Goal: Information Seeking & Learning: Learn about a topic

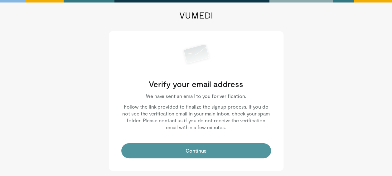
click at [191, 151] on button "Continue" at bounding box center [196, 150] width 150 height 15
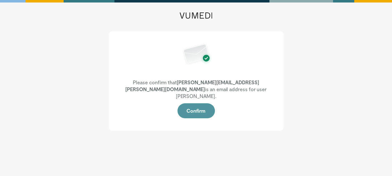
click at [195, 104] on button "Confirm" at bounding box center [196, 110] width 37 height 15
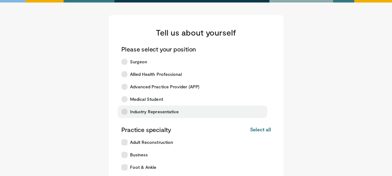
click at [124, 113] on icon at bounding box center [124, 112] width 6 height 6
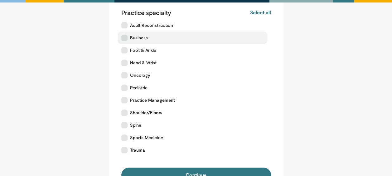
scroll to position [129, 0]
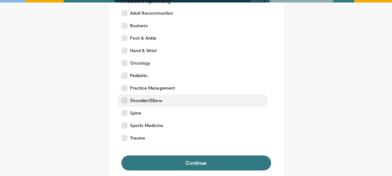
click at [124, 100] on icon at bounding box center [124, 100] width 6 height 6
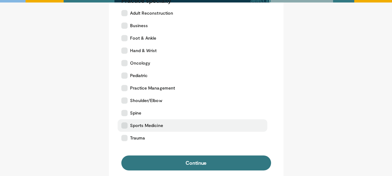
click at [124, 126] on icon at bounding box center [124, 125] width 6 height 6
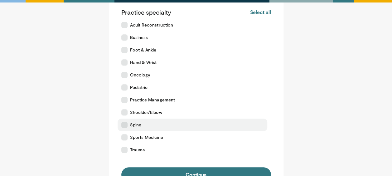
scroll to position [109, 0]
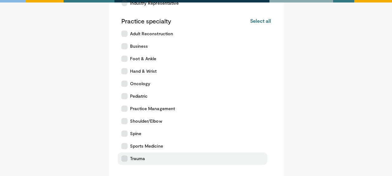
click at [124, 160] on icon at bounding box center [124, 158] width 6 height 6
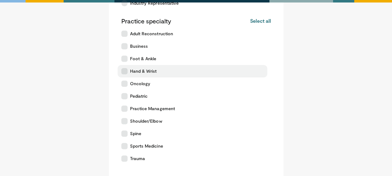
click at [123, 71] on icon at bounding box center [124, 71] width 6 height 6
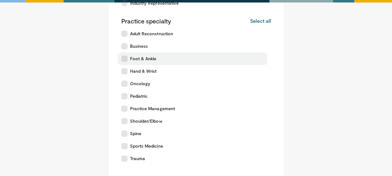
click at [126, 57] on icon at bounding box center [124, 59] width 6 height 6
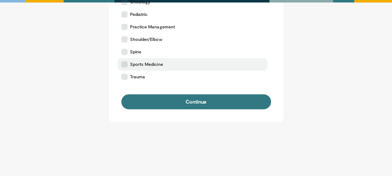
scroll to position [191, 0]
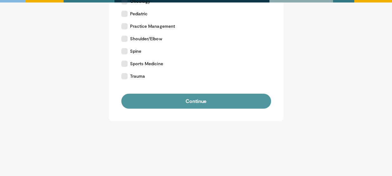
click at [183, 100] on button "Continue" at bounding box center [196, 101] width 150 height 15
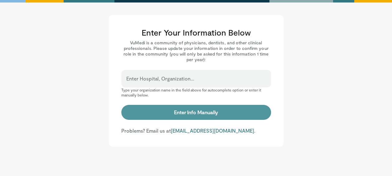
click at [192, 114] on button "Enter Info Manually" at bounding box center [196, 112] width 150 height 15
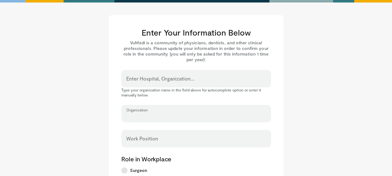
click at [163, 113] on input "Organization" at bounding box center [196, 116] width 140 height 7
type input "**********"
type input "******"
type input "****"
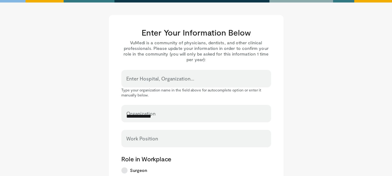
select select "**"
type input "**********"
click at [165, 139] on input "Work Position" at bounding box center [196, 141] width 140 height 7
type input "*******"
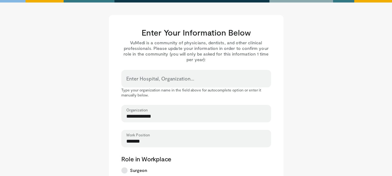
scroll to position [116, 0]
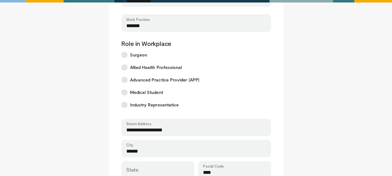
click at [297, 131] on main "**********" at bounding box center [196, 105] width 356 height 413
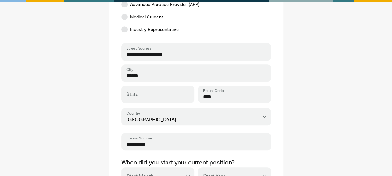
scroll to position [313, 0]
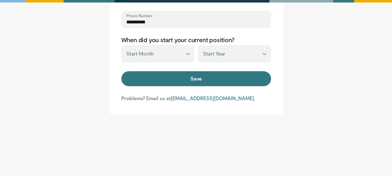
click at [187, 54] on select "*** ******* ******** ***** ***** *** **** **** ****** ********* ******* *******…" at bounding box center [157, 53] width 73 height 17
select select "*"
click at [121, 45] on select "*** ******* ******** ***** ***** *** **** **** ****** ********* ******* *******…" at bounding box center [157, 53] width 73 height 17
click at [265, 53] on select "*** **** **** **** **** **** **** **** **** **** **** **** **** **** **** **** …" at bounding box center [234, 53] width 73 height 17
select select "****"
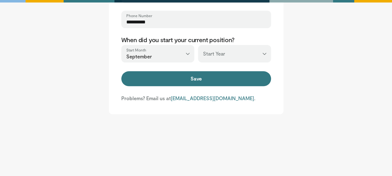
click at [198, 45] on select "*** **** **** **** **** **** **** **** **** **** **** **** **** **** **** **** …" at bounding box center [234, 53] width 73 height 17
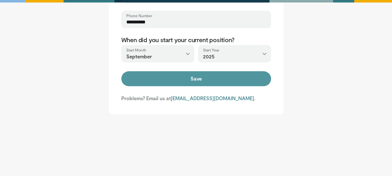
click at [190, 80] on button "Save" at bounding box center [196, 78] width 150 height 15
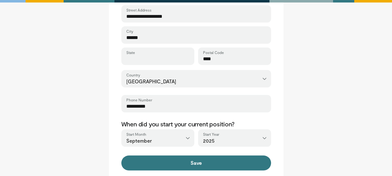
scroll to position [229, 0]
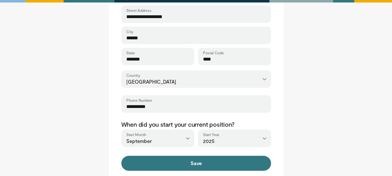
type input "*******"
click at [121, 156] on button "Save" at bounding box center [196, 163] width 150 height 15
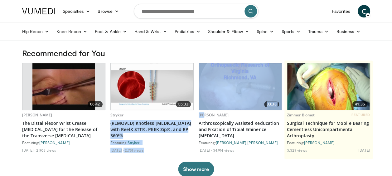
drag, startPoint x: 186, startPoint y: 115, endPoint x: 206, endPoint y: 118, distance: 19.9
click at [206, 118] on div "06:42 Jose Carmo The Distal Flexor Wrist Crease Incision for the Release of the…" at bounding box center [196, 110] width 348 height 94
click at [220, 31] on link "Shoulder & Elbow" at bounding box center [228, 31] width 49 height 12
click at [199, 56] on link "Shoulder" at bounding box center [216, 56] width 74 height 10
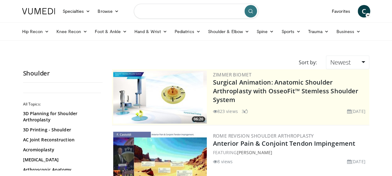
click at [184, 12] on input "Search topics, interventions" at bounding box center [196, 11] width 125 height 15
type input "**********"
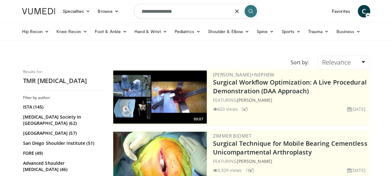
click at [185, 11] on input "**********" at bounding box center [196, 11] width 125 height 15
type input "**********"
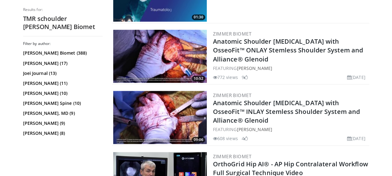
scroll to position [530, 0]
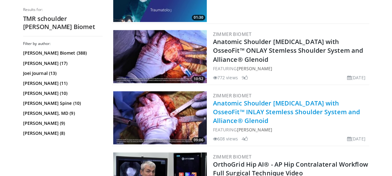
click at [259, 106] on link "Anatomic Shoulder Arthroplasty with OsseoFit™ INLAY Stemless Shoulder System an…" at bounding box center [286, 112] width 147 height 26
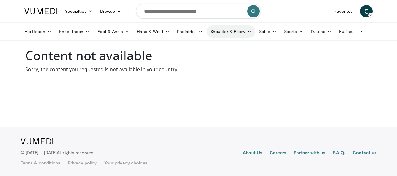
click at [227, 33] on link "Shoulder & Elbow" at bounding box center [231, 31] width 49 height 12
click at [207, 45] on link "Elbow" at bounding box center [218, 46] width 74 height 10
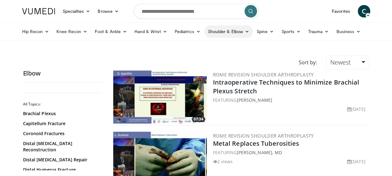
click at [223, 31] on link "Shoulder & Elbow" at bounding box center [228, 31] width 49 height 12
click at [195, 59] on link "Shoulder" at bounding box center [216, 56] width 74 height 10
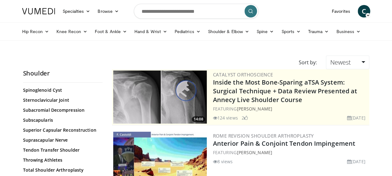
scroll to position [727, 0]
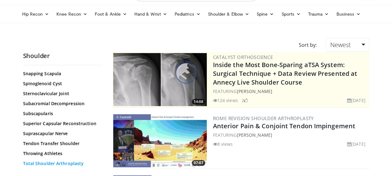
click at [71, 160] on link "Total Shoulder Arthroplasty" at bounding box center [61, 163] width 76 height 6
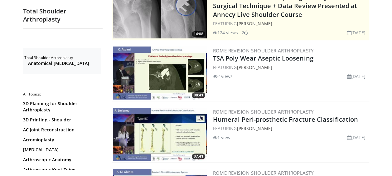
click at [333, 149] on div "Rome Revision Shoulder [MEDICAL_DATA] Humeral Peri-prosthetic Fracture Classifi…" at bounding box center [290, 134] width 155 height 53
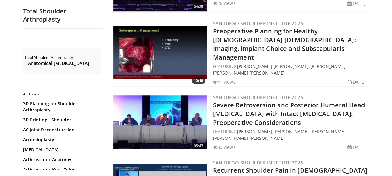
scroll to position [1579, 0]
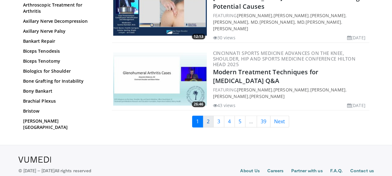
click at [209, 116] on link "2" at bounding box center [208, 122] width 11 height 12
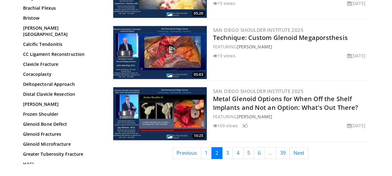
scroll to position [1538, 0]
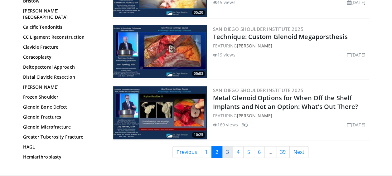
click at [228, 146] on link "3" at bounding box center [227, 152] width 11 height 12
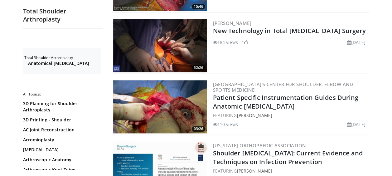
scroll to position [357, 0]
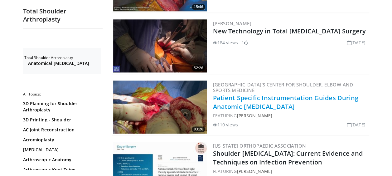
click at [274, 99] on link "Patient Specific Instrumentation Guides During Anatomic [MEDICAL_DATA]" at bounding box center [286, 102] width 146 height 17
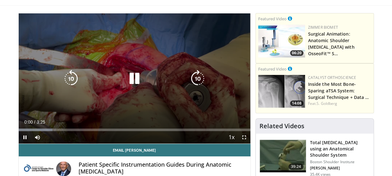
scroll to position [29, 0]
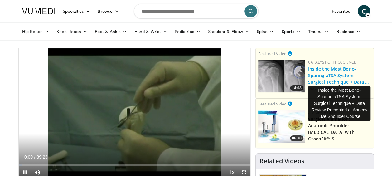
click at [329, 72] on link "Inside the Most Bone-Sparing aTSA System: Surgical Technique + Data …" at bounding box center [338, 75] width 61 height 19
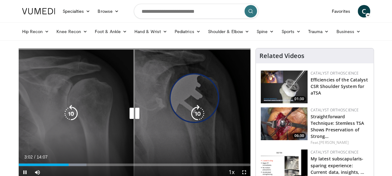
click at [134, 114] on icon "Video Player" at bounding box center [134, 113] width 17 height 17
click at [134, 113] on icon "Video Player" at bounding box center [134, 113] width 17 height 17
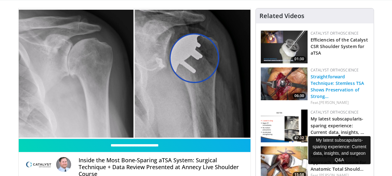
scroll to position [40, 0]
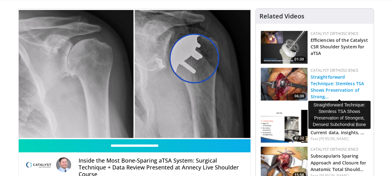
click at [333, 84] on link "Straightforward Technique: Stemless TSA Shows Preservation of Strong…" at bounding box center [337, 87] width 53 height 26
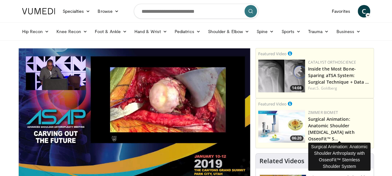
click at [346, 128] on h3 "Surgical Animation: Anatomic Shoulder [MEDICAL_DATA] with OsseoFit™ S…" at bounding box center [339, 129] width 63 height 26
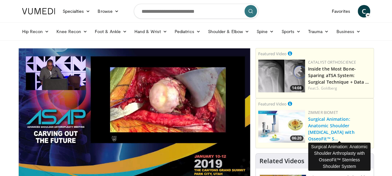
click at [336, 126] on link "Surgical Animation: Anatomic Shoulder [MEDICAL_DATA] with OsseoFit™ S…" at bounding box center [331, 129] width 47 height 26
click at [332, 126] on link "Surgical Animation: Anatomic Shoulder [MEDICAL_DATA] with OsseoFit™ S…" at bounding box center [331, 129] width 47 height 26
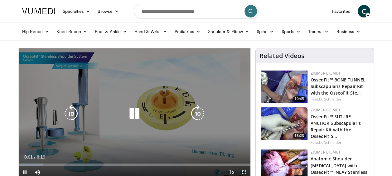
click at [135, 113] on icon "Video Player" at bounding box center [134, 113] width 17 height 17
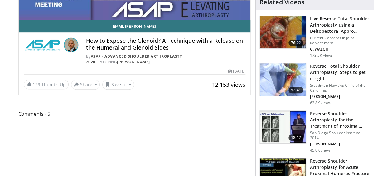
scroll to position [159, 0]
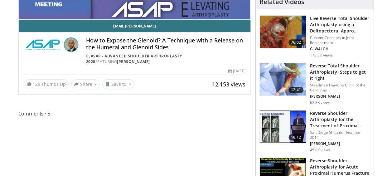
click at [329, 68] on h3 "Reverse Total Shoulder Arthroplasty: Steps to get it right" at bounding box center [340, 72] width 60 height 19
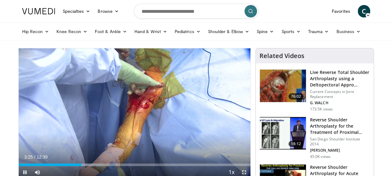
click at [244, 172] on span "Video Player" at bounding box center [244, 172] width 12 height 12
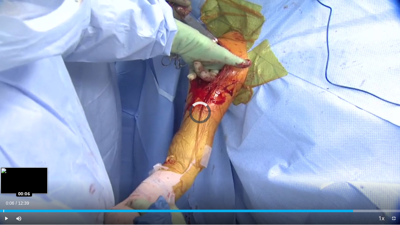
click at [3, 176] on div "Loaded : 97.21% 11:11 00:06" at bounding box center [200, 210] width 400 height 2
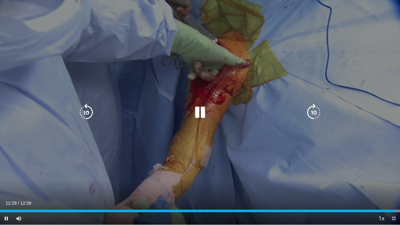
click at [5, 93] on div "10 seconds Tap to unmute" at bounding box center [200, 112] width 400 height 224
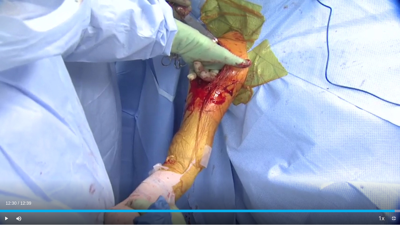
click at [392, 176] on span "Video Player" at bounding box center [393, 218] width 12 height 12
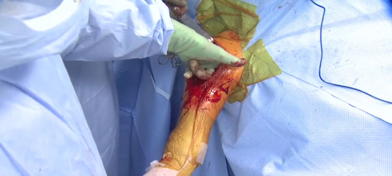
scroll to position [67, 0]
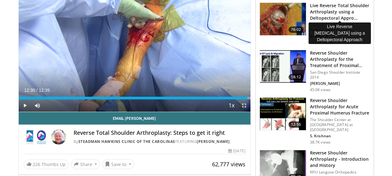
click at [328, 9] on h3 "Live Reverse Total Shoulder Arthroplasty using a Deltopectoral Appro…" at bounding box center [340, 11] width 60 height 19
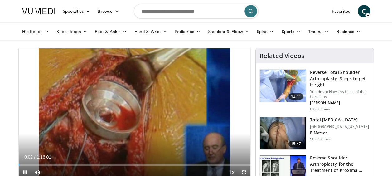
click at [245, 171] on span "Video Player" at bounding box center [244, 172] width 12 height 12
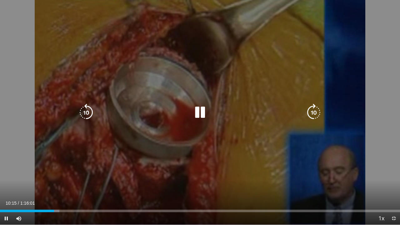
click at [201, 114] on icon "Video Player" at bounding box center [199, 112] width 17 height 17
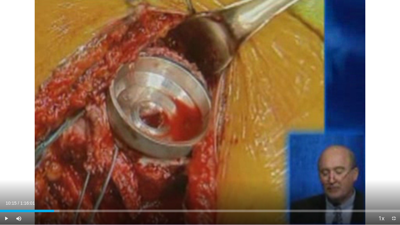
click at [201, 114] on div "10 seconds Tap to unmute" at bounding box center [200, 112] width 400 height 224
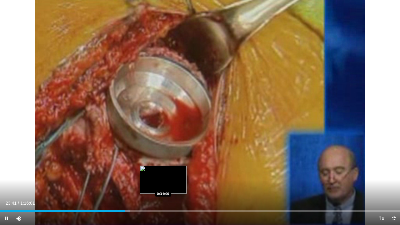
click at [162, 176] on div "Loaded : 32.61% 0:23:42 0:31:00" at bounding box center [200, 209] width 400 height 6
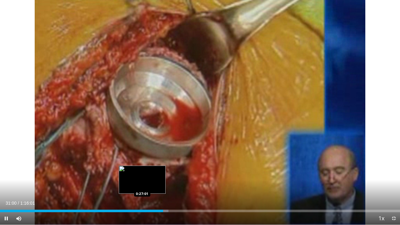
click at [142, 176] on div "Loaded : 42.13% 0:31:00 0:27:01" at bounding box center [200, 209] width 400 height 6
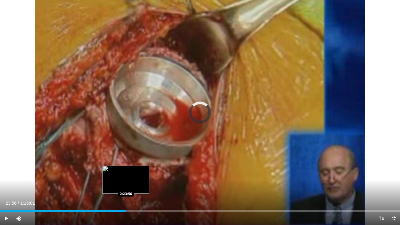
click at [126, 176] on div "Loaded : 0.00% 0:23:56 0:23:56" at bounding box center [200, 209] width 400 height 6
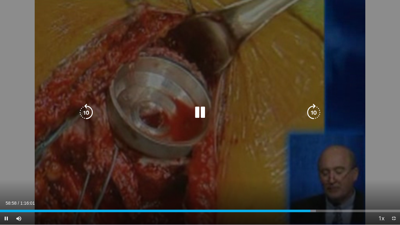
click at [199, 112] on icon "Video Player" at bounding box center [199, 112] width 17 height 17
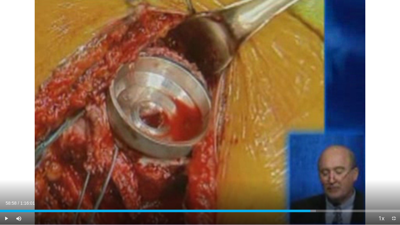
click at [199, 112] on div "10 seconds Tap to unmute" at bounding box center [200, 112] width 400 height 224
click at [392, 176] on span "Video Player" at bounding box center [393, 218] width 12 height 12
